Goal: Task Accomplishment & Management: Manage account settings

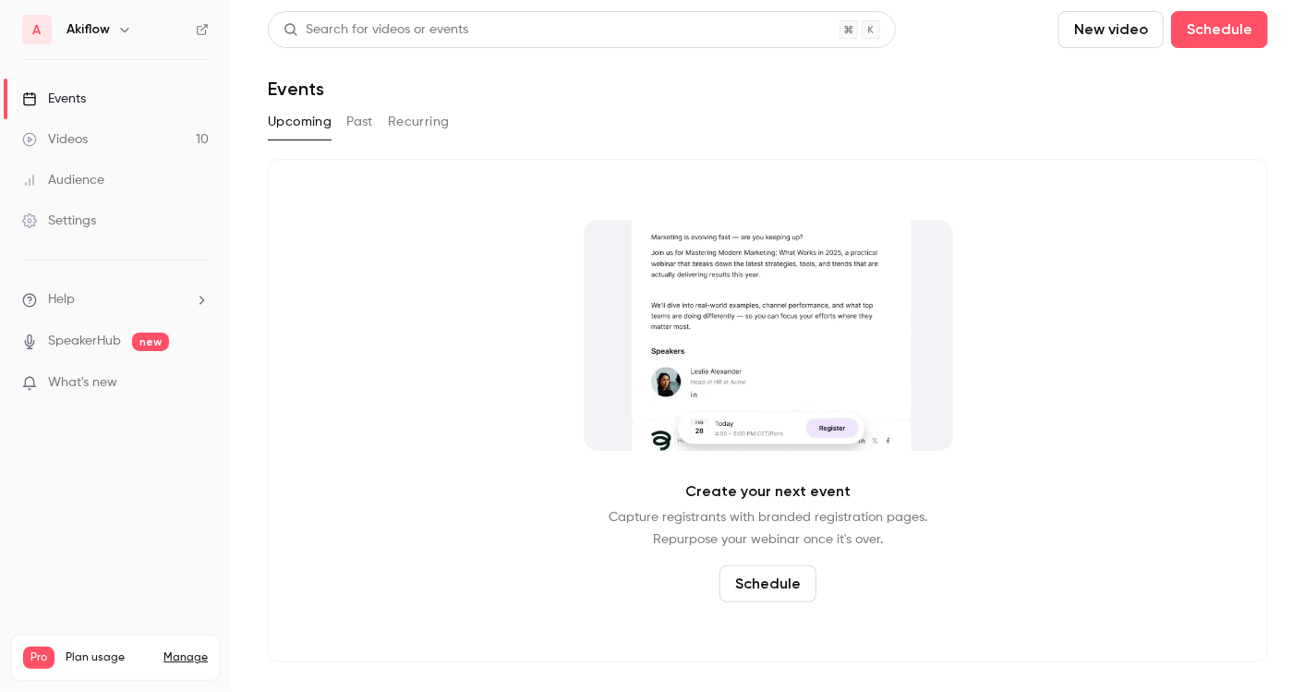
click at [105, 29] on h6 "Akiflow" at bounding box center [87, 29] width 43 height 18
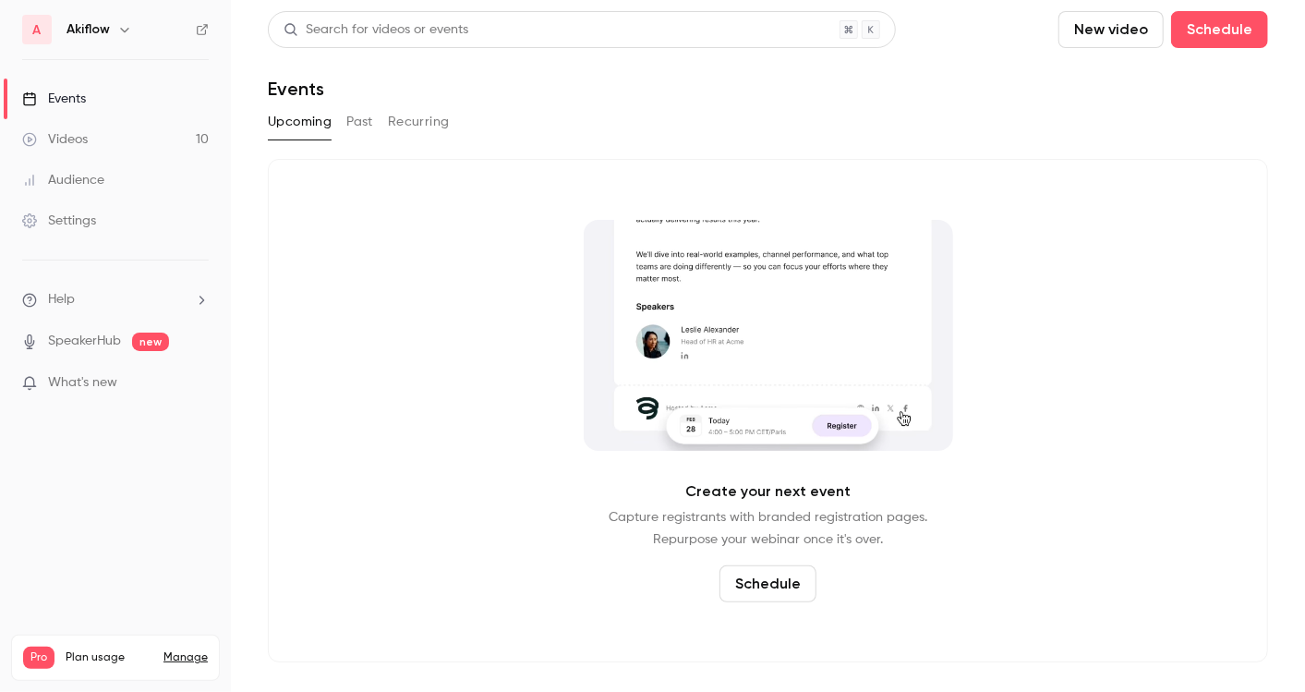
click at [95, 203] on link "Settings" at bounding box center [115, 220] width 231 height 41
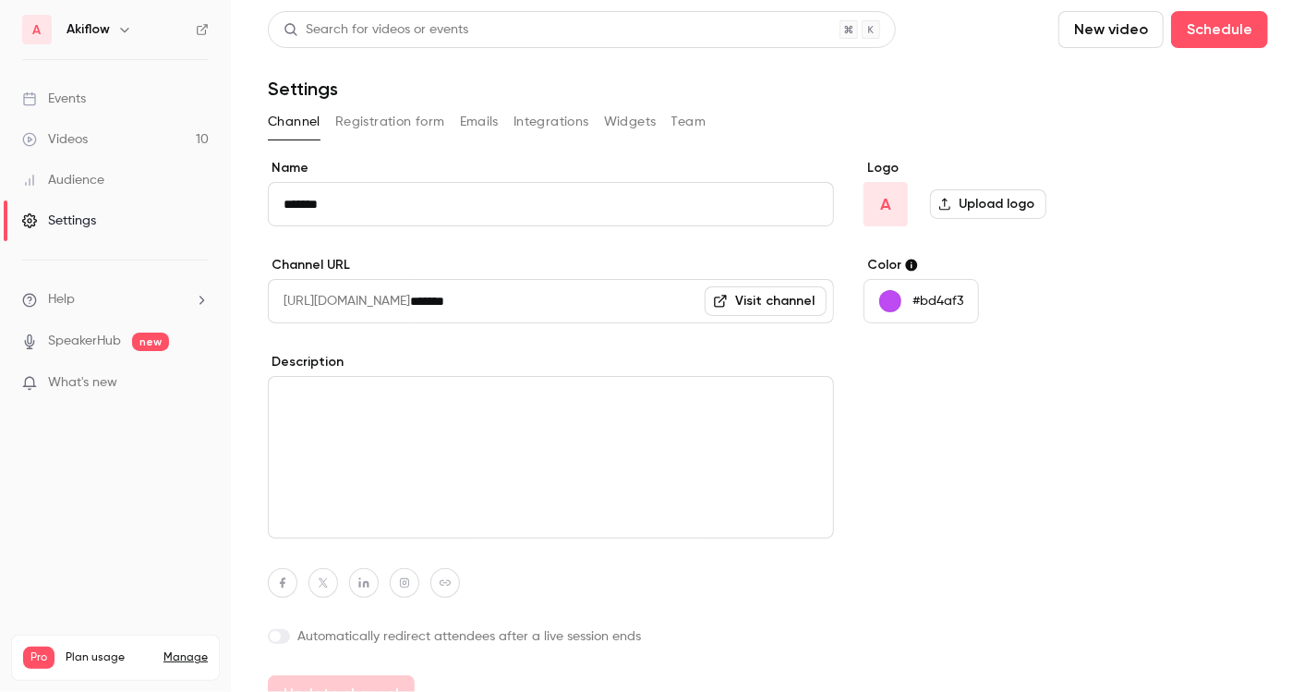
click at [675, 115] on button "Team" at bounding box center [688, 122] width 35 height 30
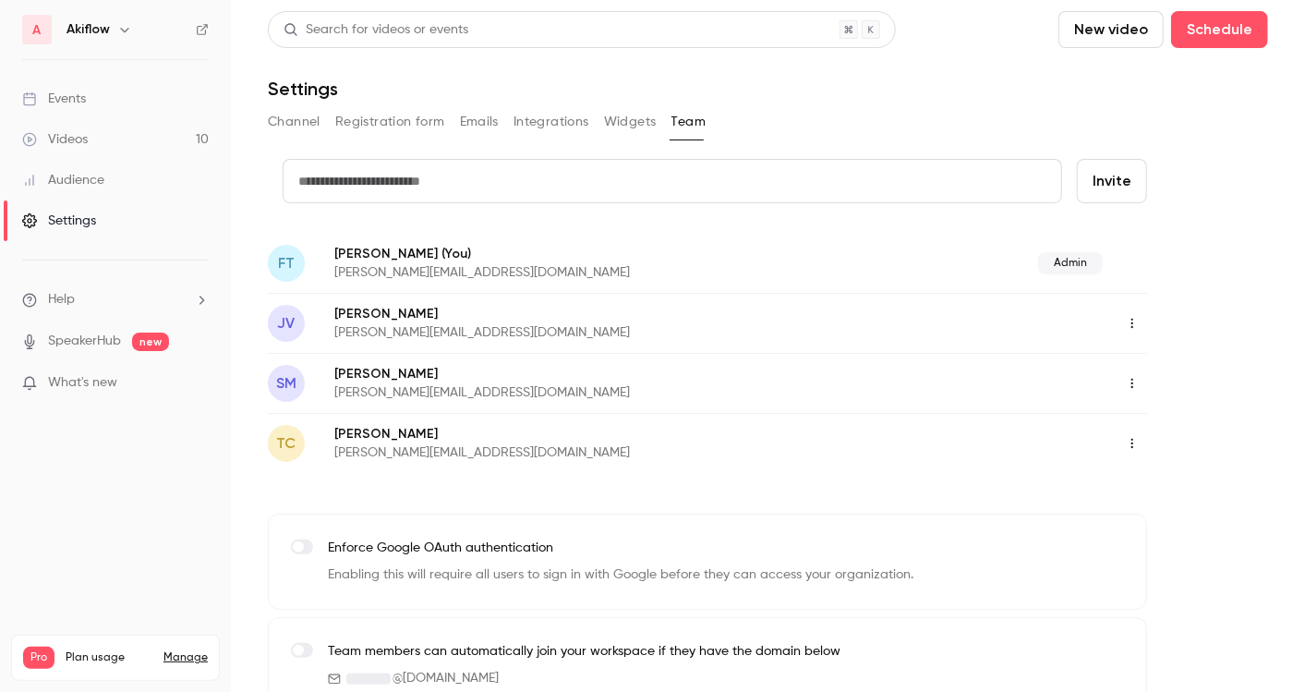
click at [1135, 331] on button "button" at bounding box center [1132, 323] width 30 height 30
click at [1125, 426] on li "Delete member" at bounding box center [1190, 418] width 199 height 48
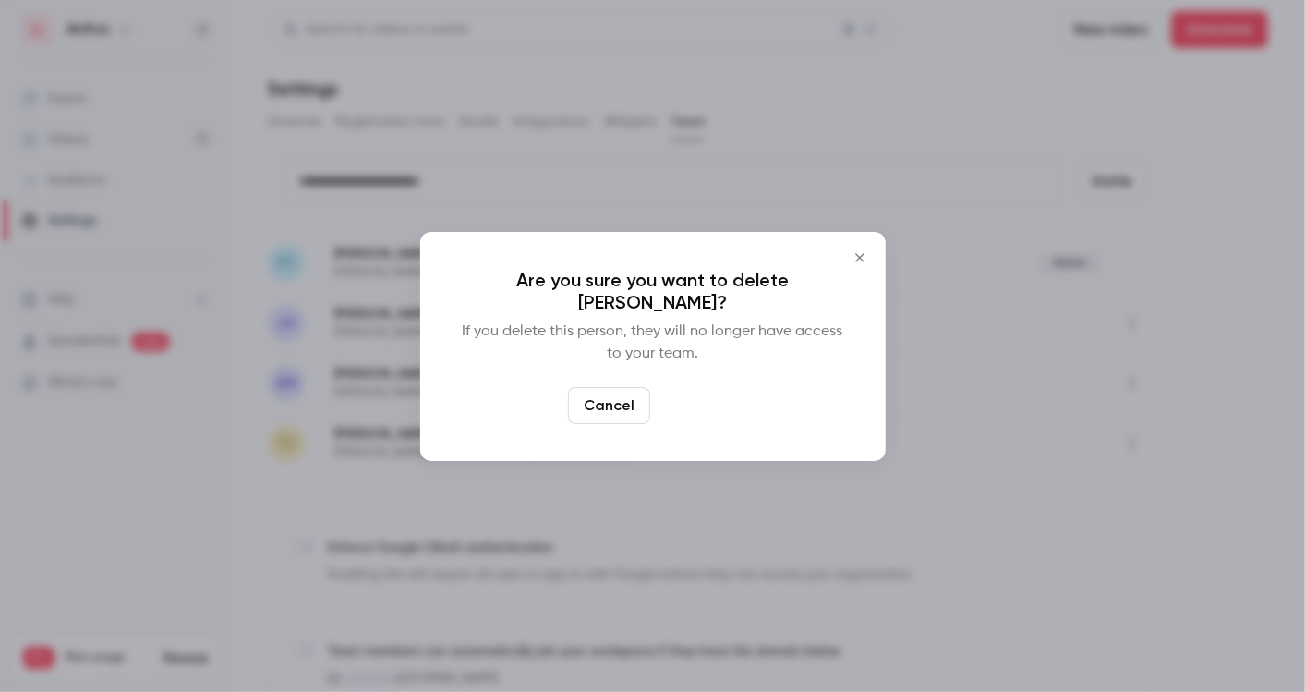
click at [722, 422] on button "Delete" at bounding box center [697, 405] width 79 height 37
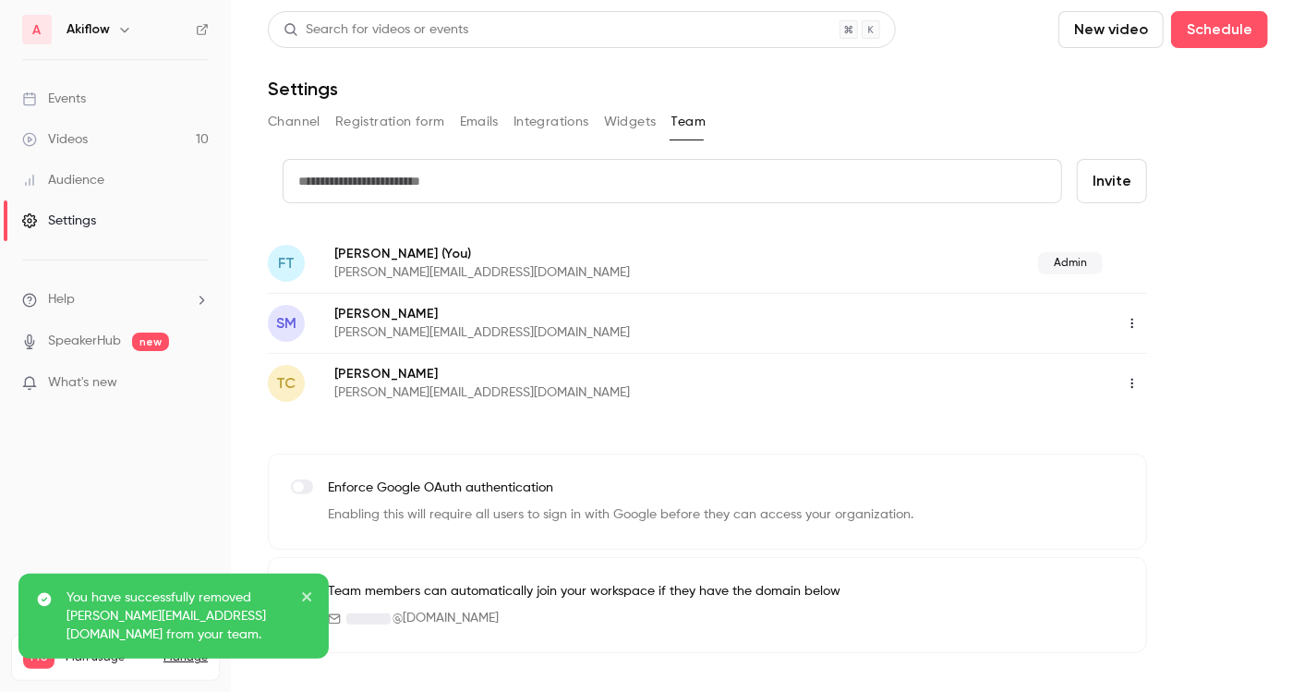
click at [1115, 371] on div at bounding box center [1010, 383] width 273 height 30
click at [1129, 373] on button "button" at bounding box center [1132, 383] width 30 height 30
click at [1123, 475] on div at bounding box center [1120, 477] width 30 height 15
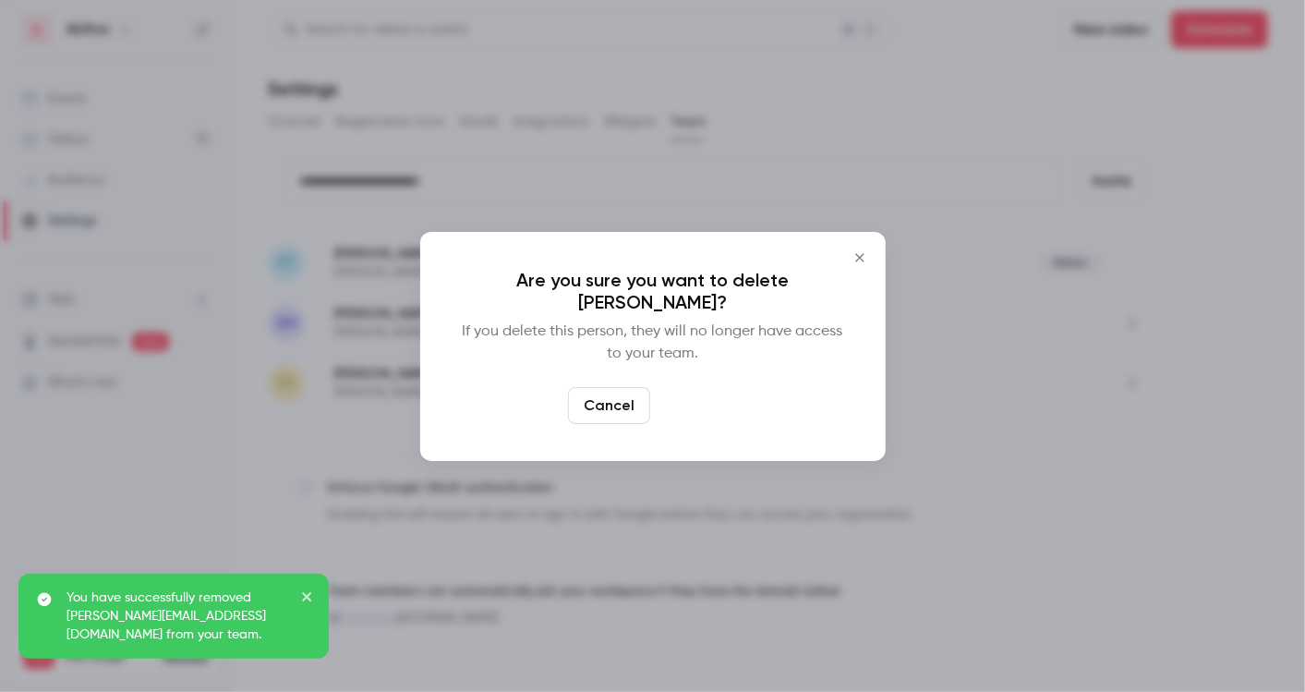
click at [677, 400] on button "Delete" at bounding box center [697, 405] width 79 height 37
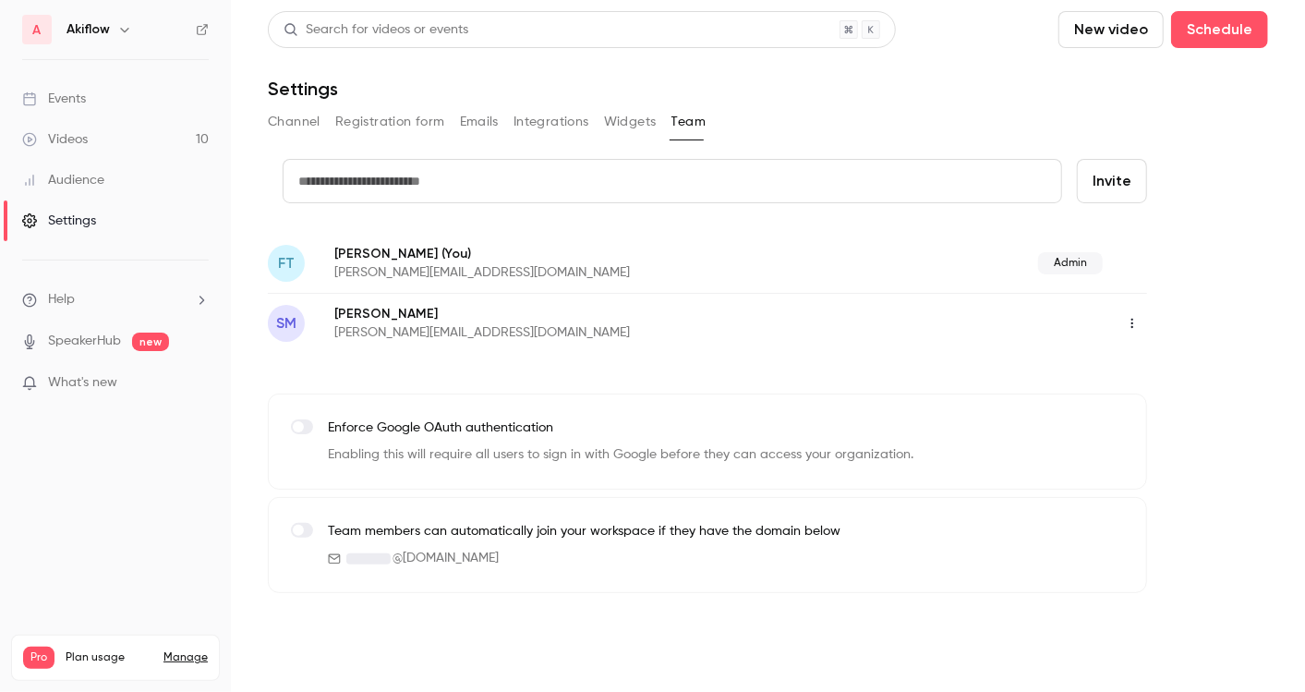
paste input "**********"
click at [681, 180] on input "text" at bounding box center [672, 181] width 779 height 44
type input "**********"
click at [1121, 186] on button "Invite" at bounding box center [1112, 181] width 70 height 44
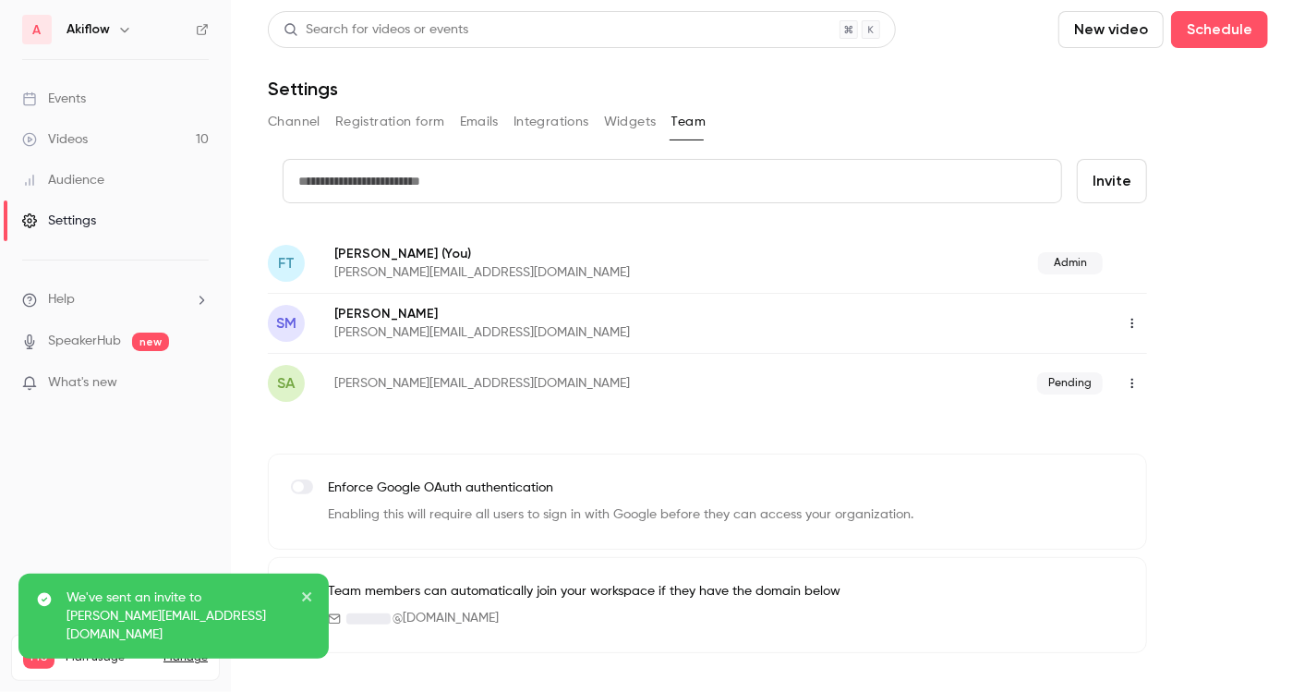
click at [1132, 387] on icon "button" at bounding box center [1132, 384] width 2 height 10
click at [868, 507] on div at bounding box center [652, 346] width 1305 height 692
